Goal: Find specific page/section: Find specific page/section

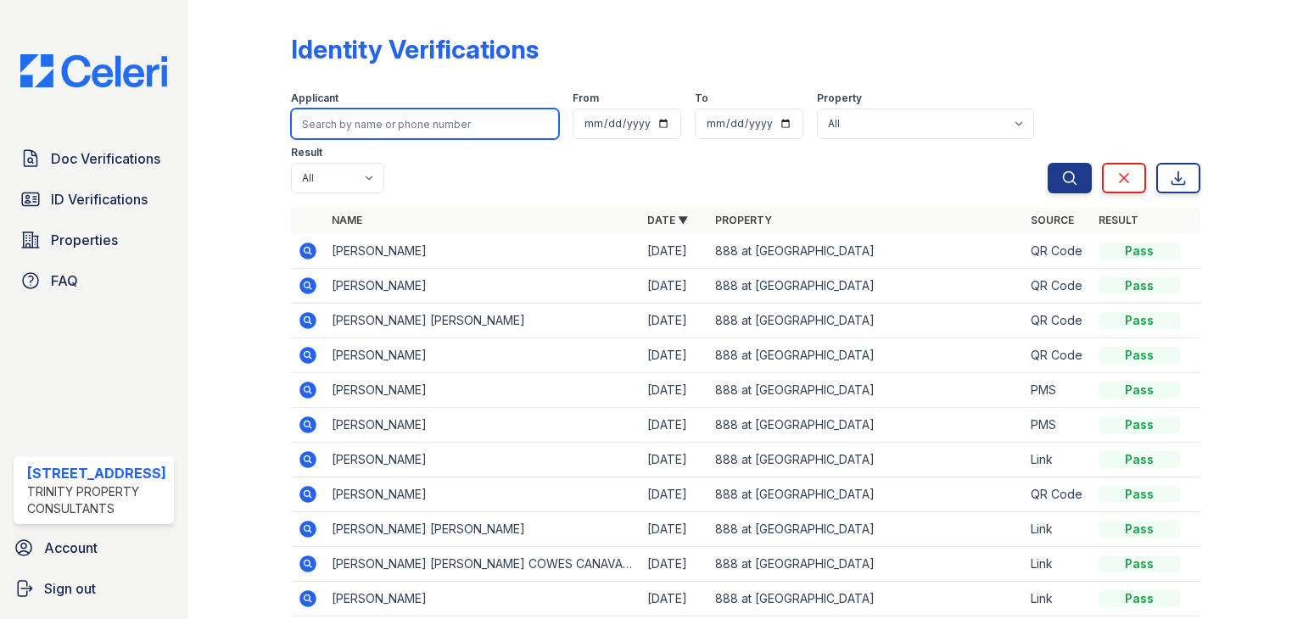
click at [370, 125] on input "search" at bounding box center [425, 124] width 268 height 31
type input "[PERSON_NAME]"
click at [1047, 163] on button "Search" at bounding box center [1069, 178] width 44 height 31
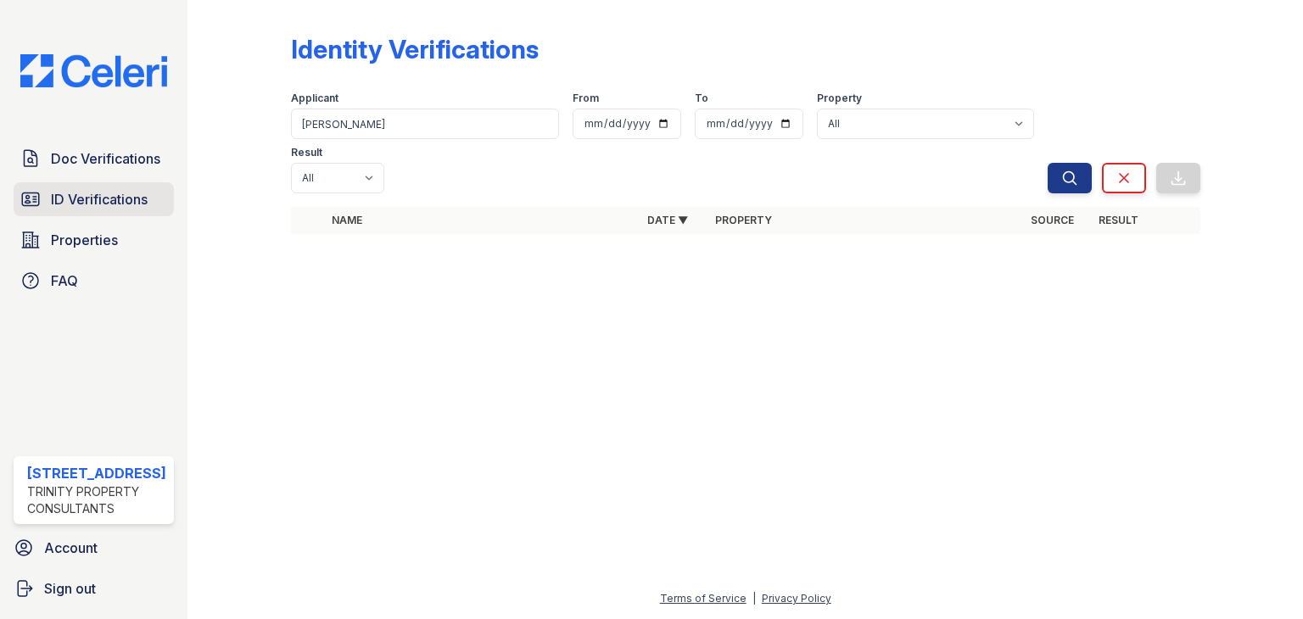
click at [75, 208] on span "ID Verifications" at bounding box center [99, 199] width 97 height 20
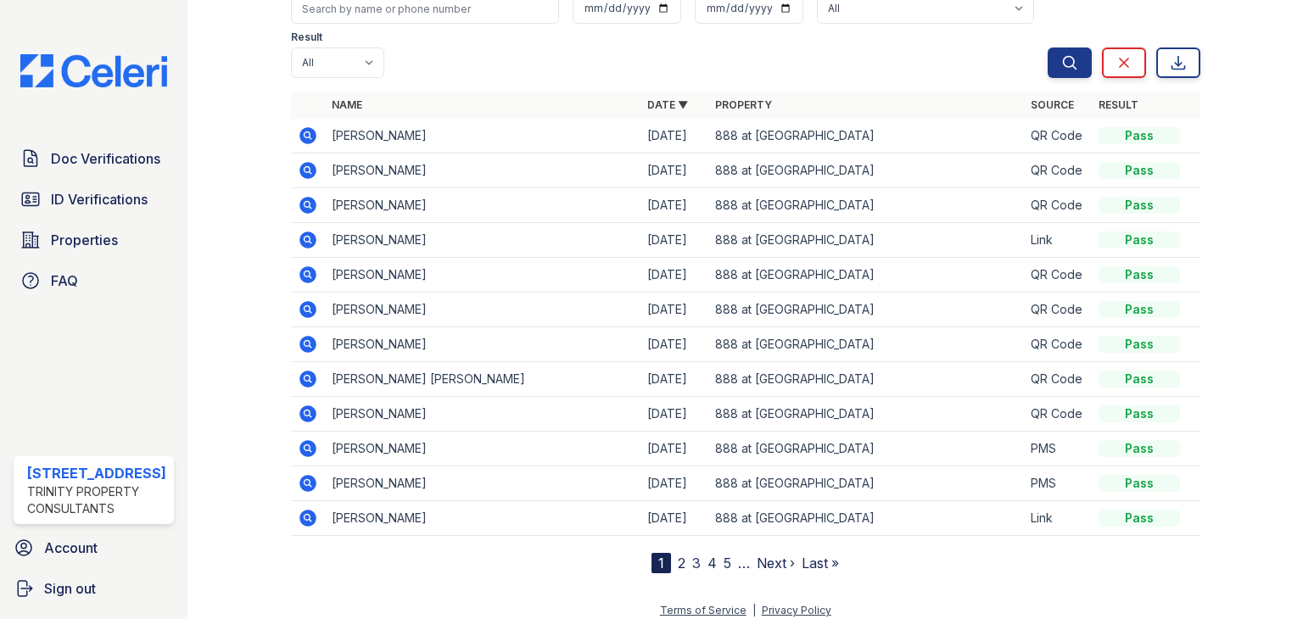
scroll to position [126, 0]
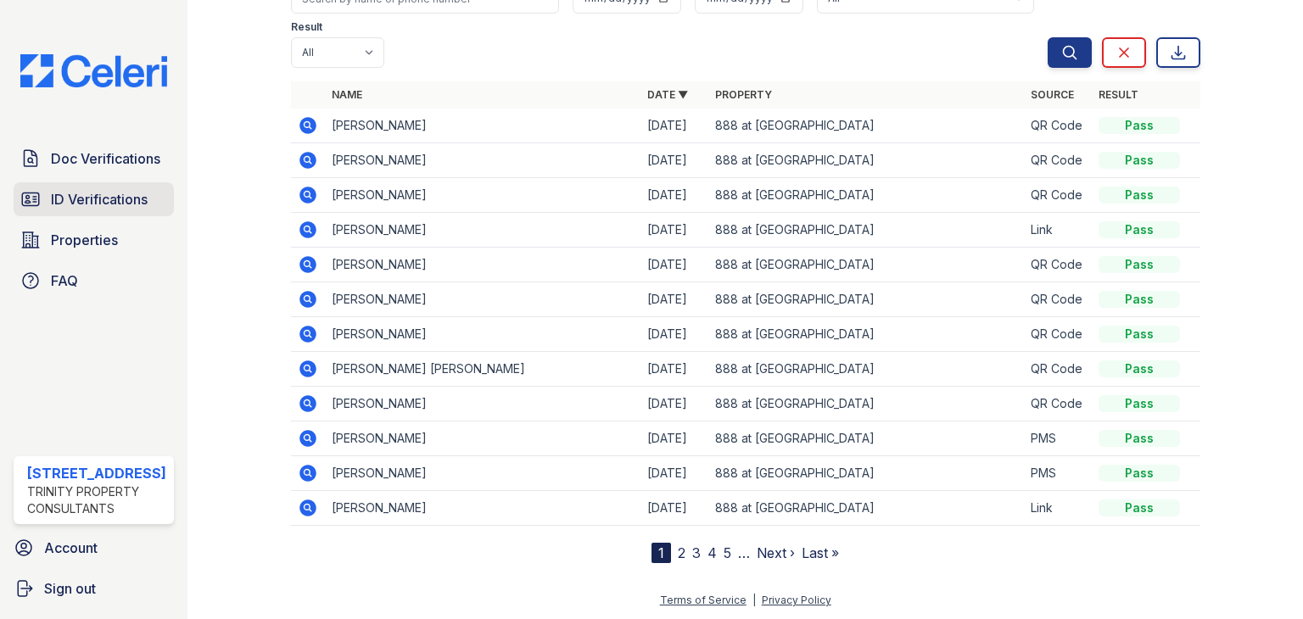
click at [105, 208] on span "ID Verifications" at bounding box center [99, 199] width 97 height 20
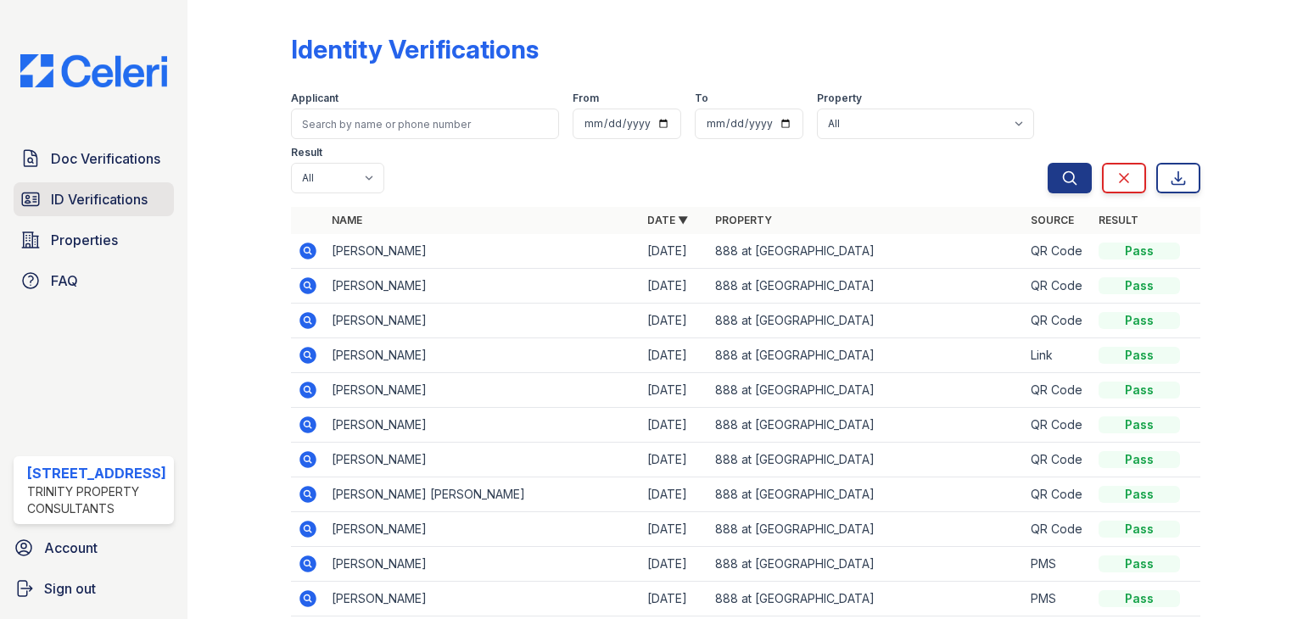
click at [63, 204] on span "ID Verifications" at bounding box center [99, 199] width 97 height 20
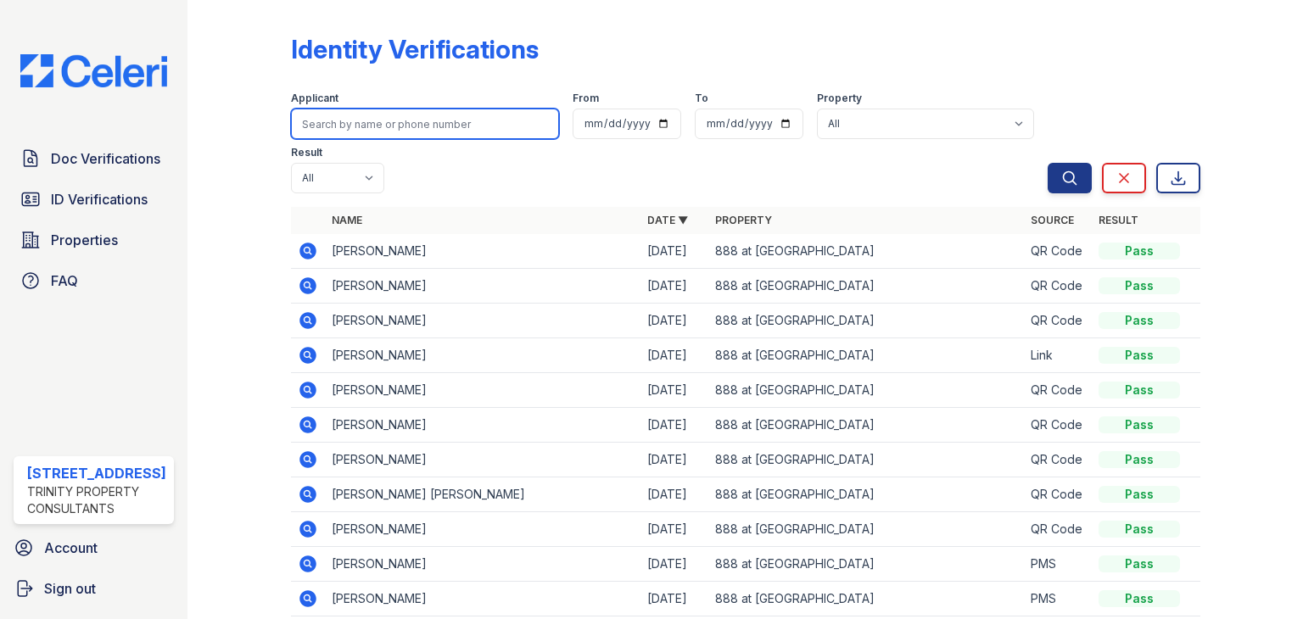
click at [319, 116] on input "search" at bounding box center [425, 124] width 268 height 31
type input "[PERSON_NAME]"
click at [1047, 163] on button "Search" at bounding box center [1069, 178] width 44 height 31
